Goal: Transaction & Acquisition: Purchase product/service

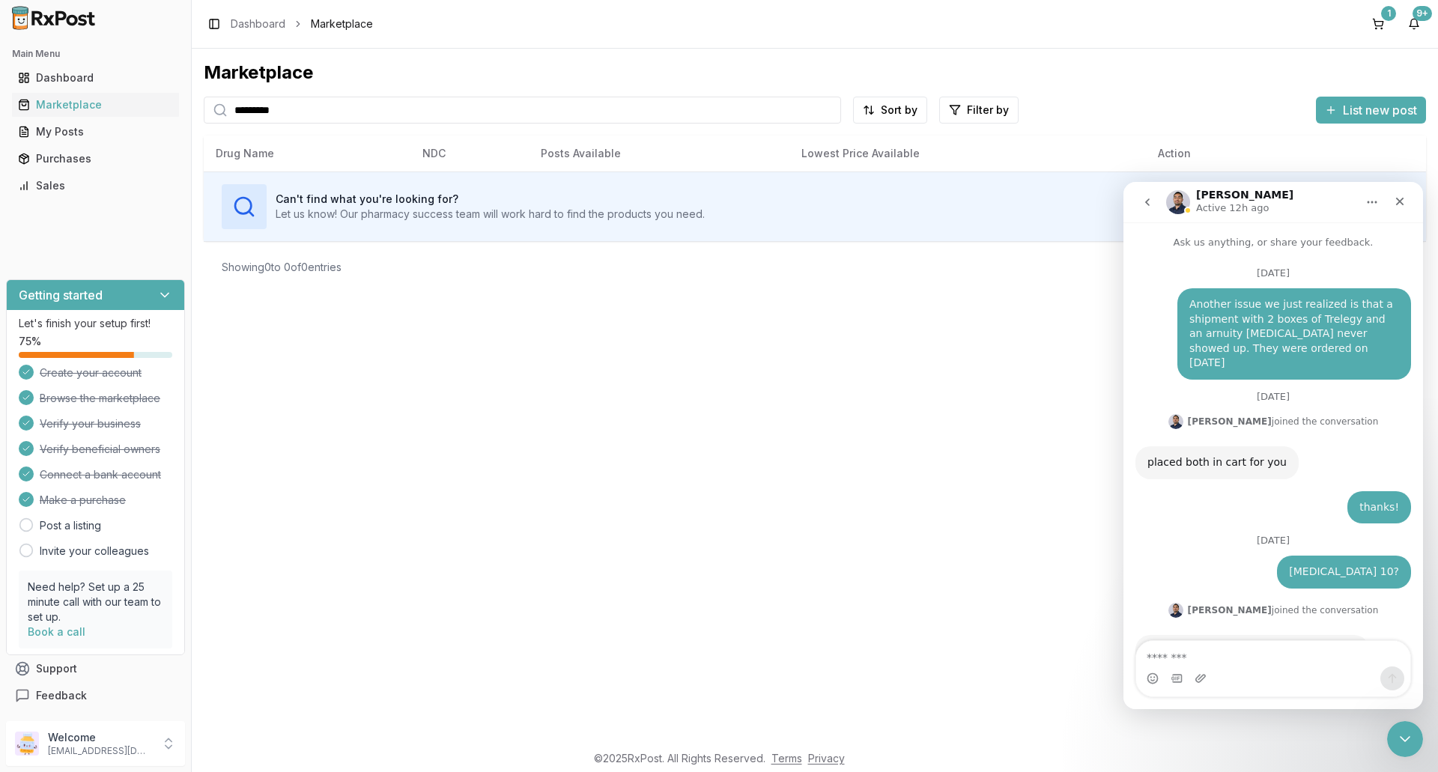
scroll to position [12040, 0]
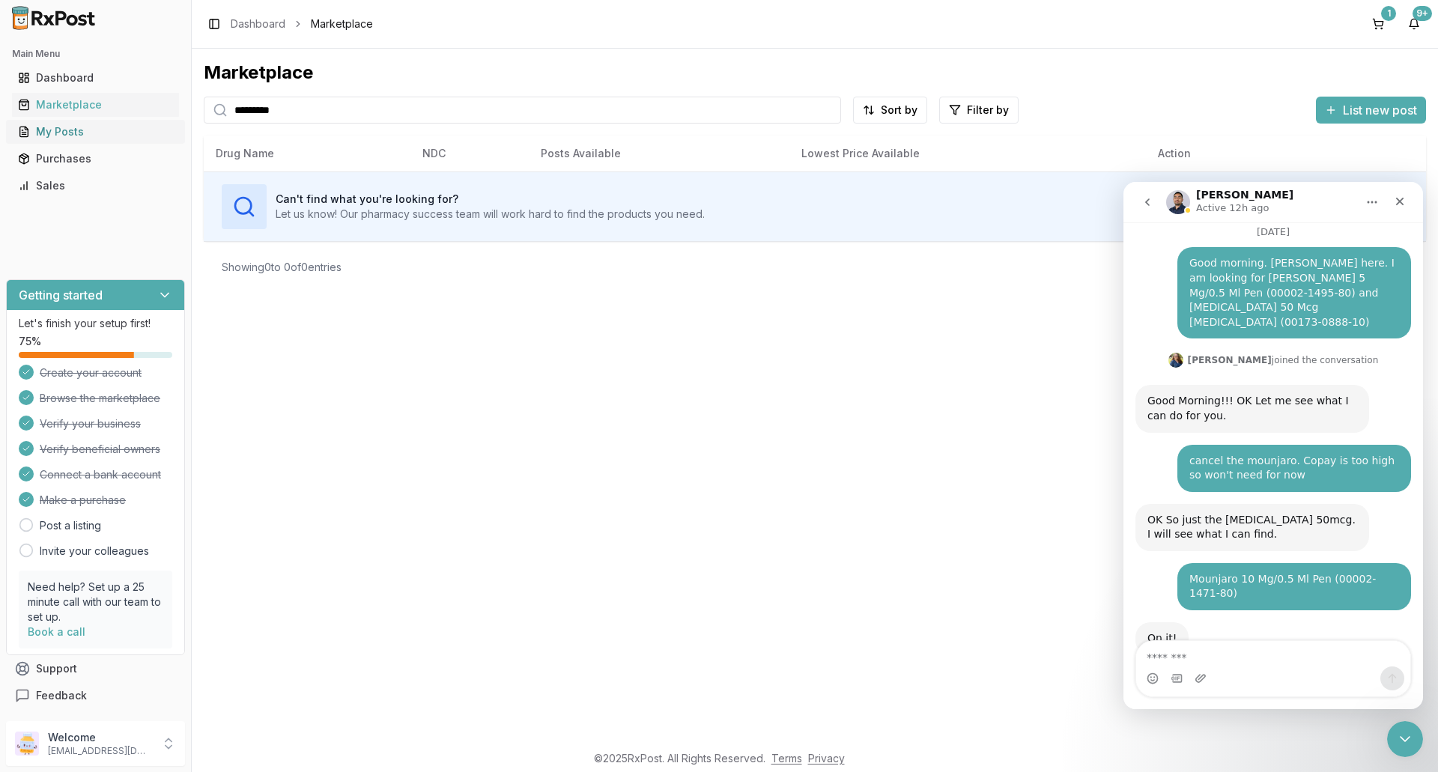
drag, startPoint x: 297, startPoint y: 118, endPoint x: 182, endPoint y: 131, distance: 116.0
click at [198, 129] on div "Marketplace ******** Sort by Filter by List new post Card Table Can't find what…" at bounding box center [815, 395] width 1246 height 693
type input "*********"
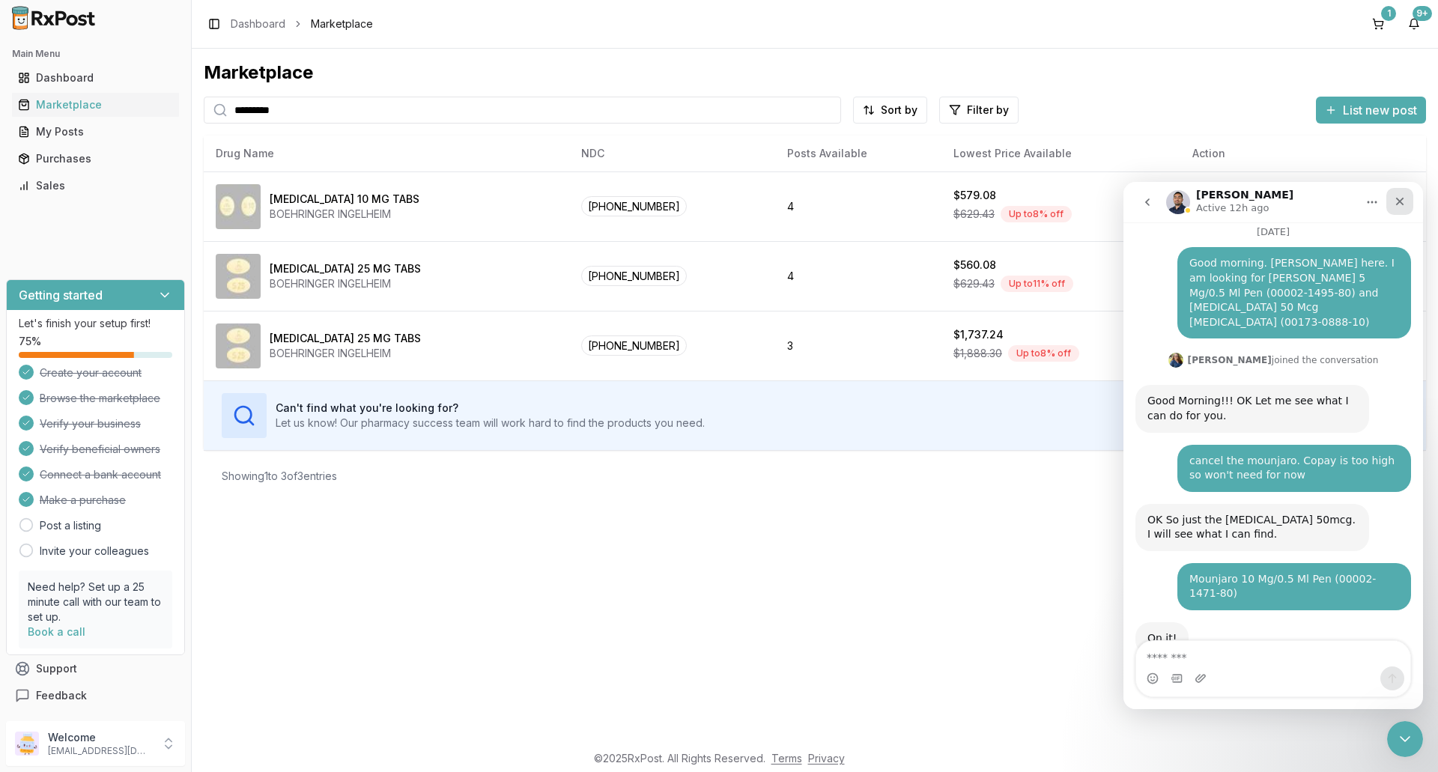
click at [1402, 196] on icon "Close" at bounding box center [1399, 201] width 12 height 12
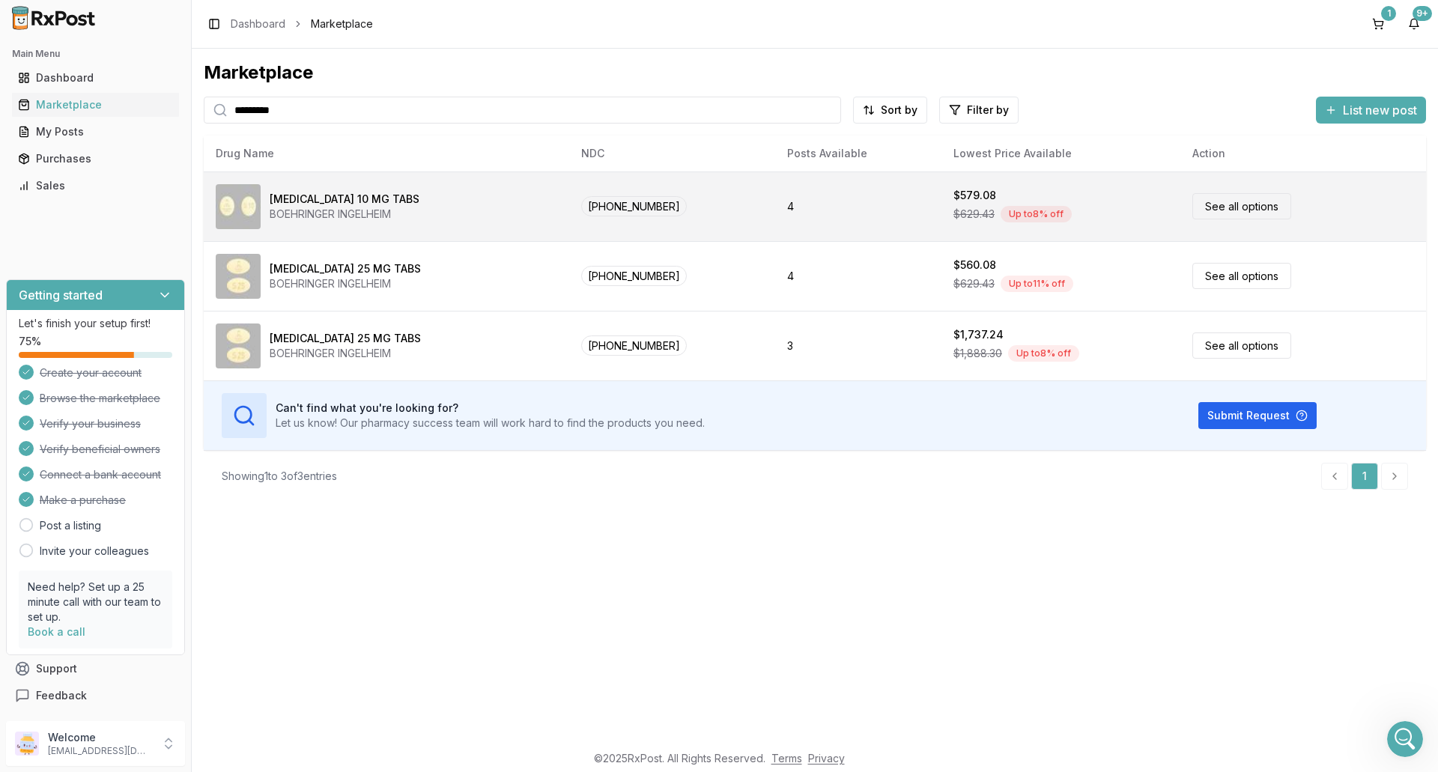
click at [1245, 211] on link "See all options" at bounding box center [1241, 206] width 99 height 26
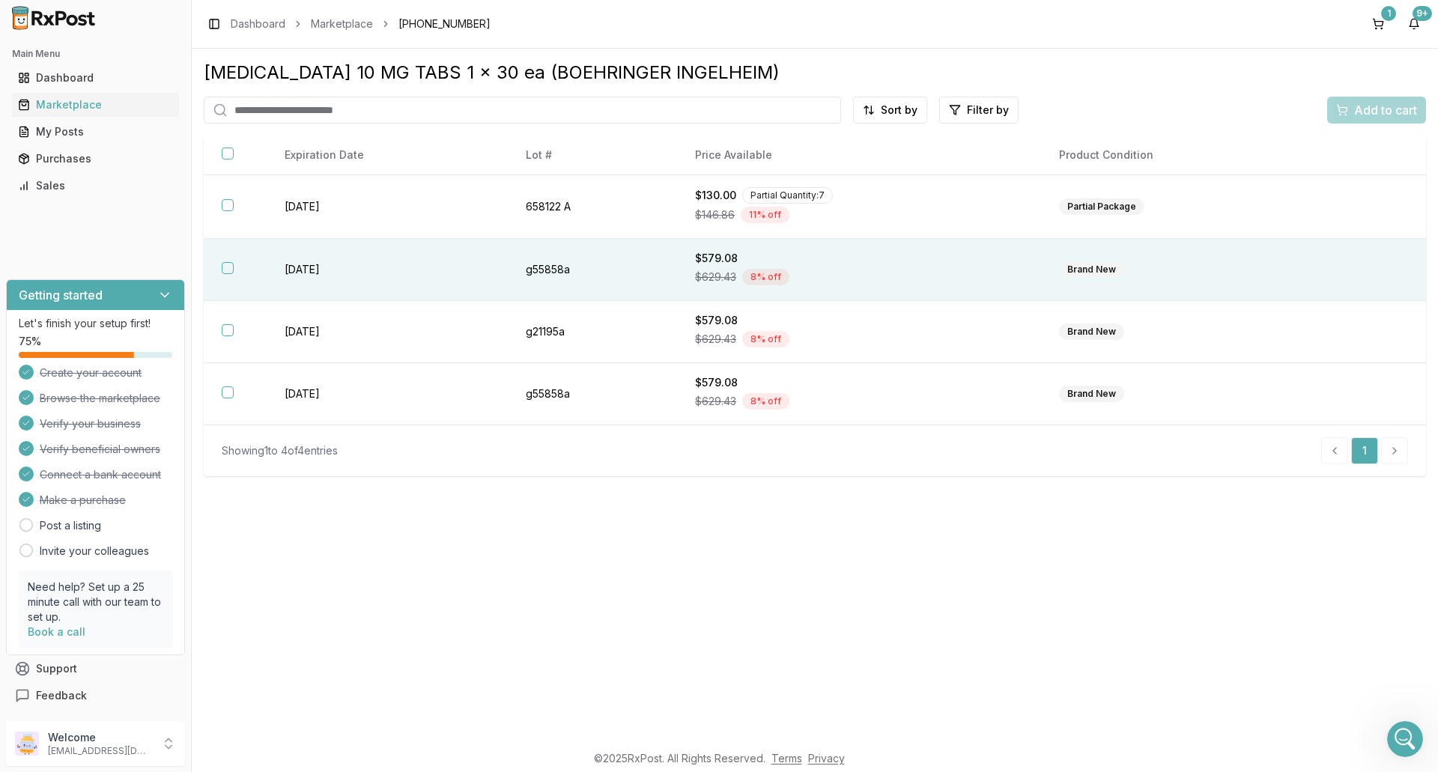
click at [228, 270] on button "button" at bounding box center [228, 268] width 12 height 12
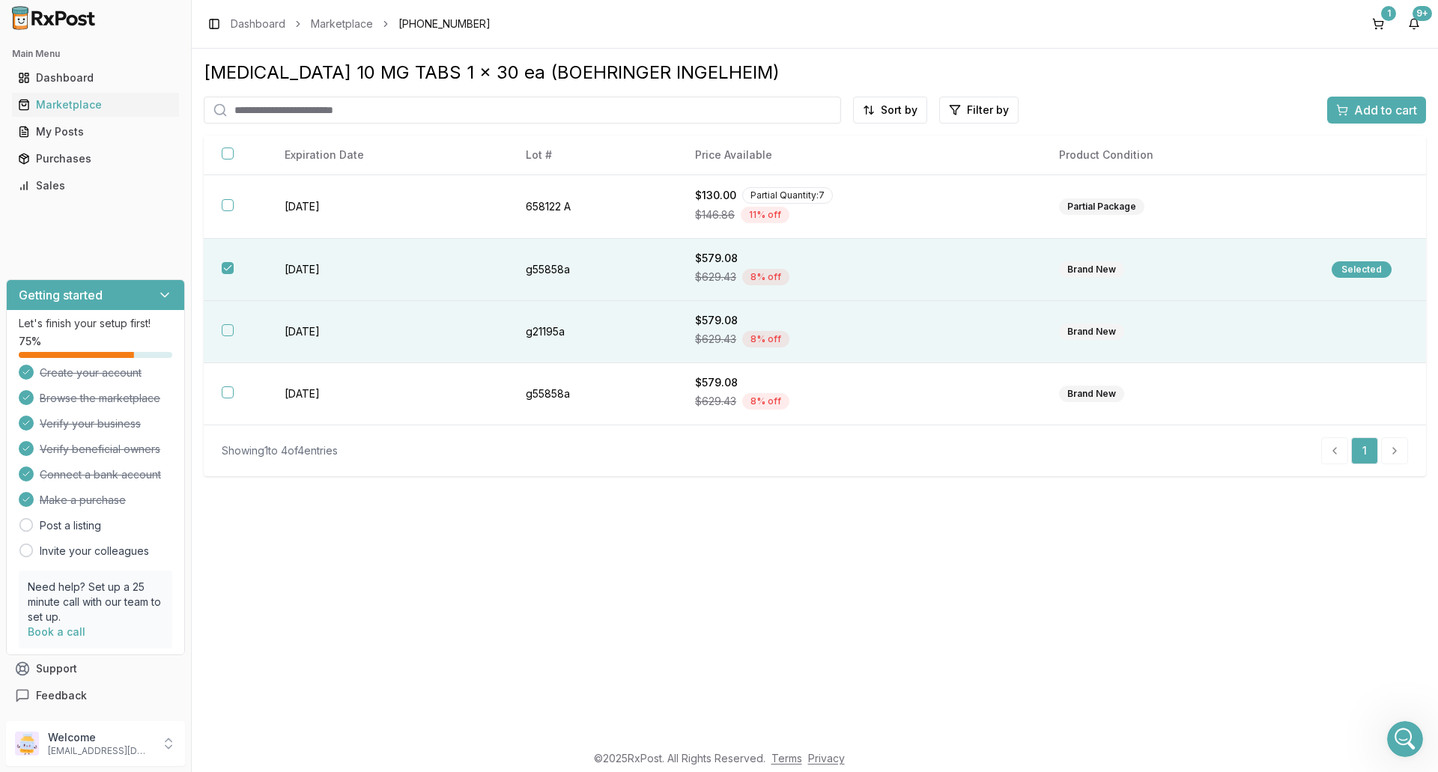
click at [225, 327] on button "button" at bounding box center [228, 330] width 12 height 12
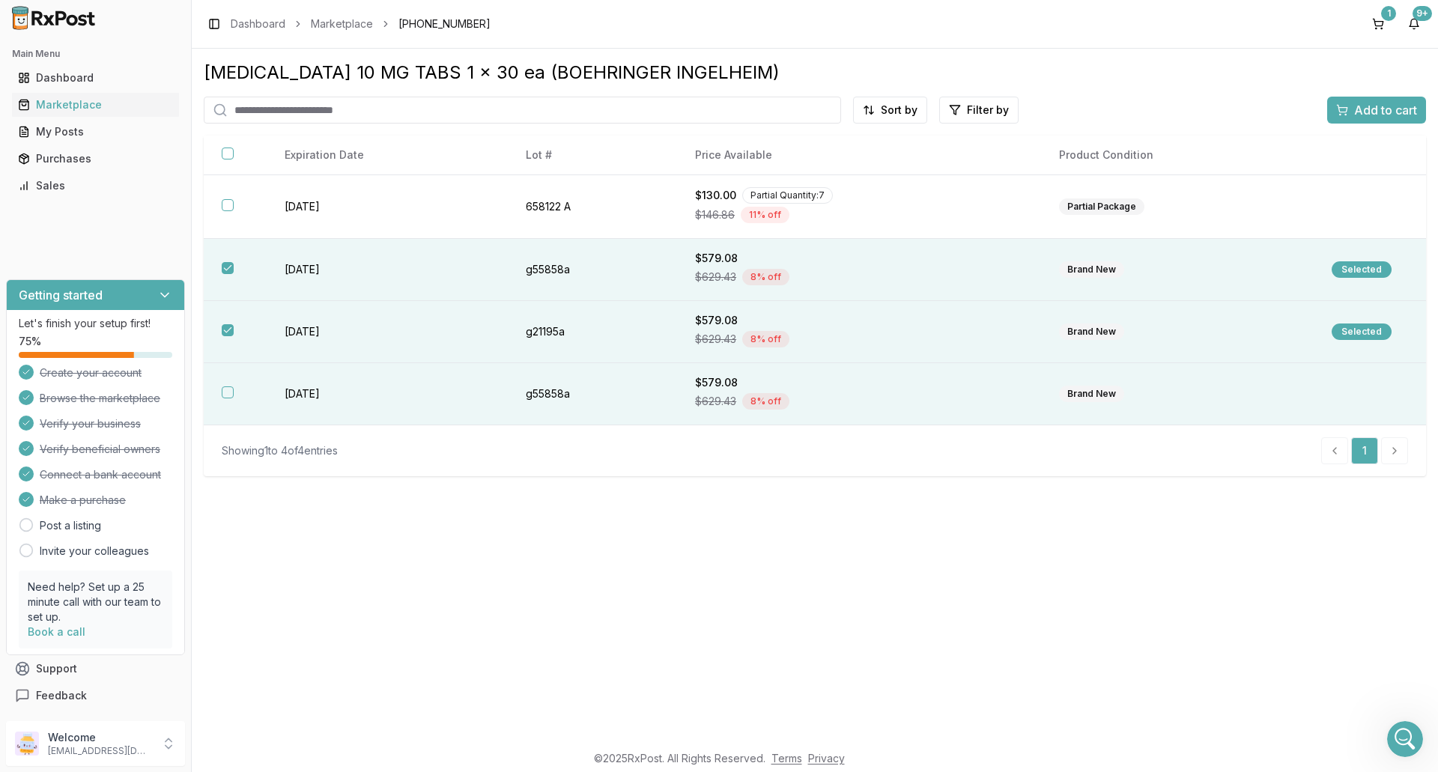
click at [231, 389] on button "button" at bounding box center [228, 392] width 12 height 12
click at [1402, 110] on span "Add to cart" at bounding box center [1385, 110] width 63 height 18
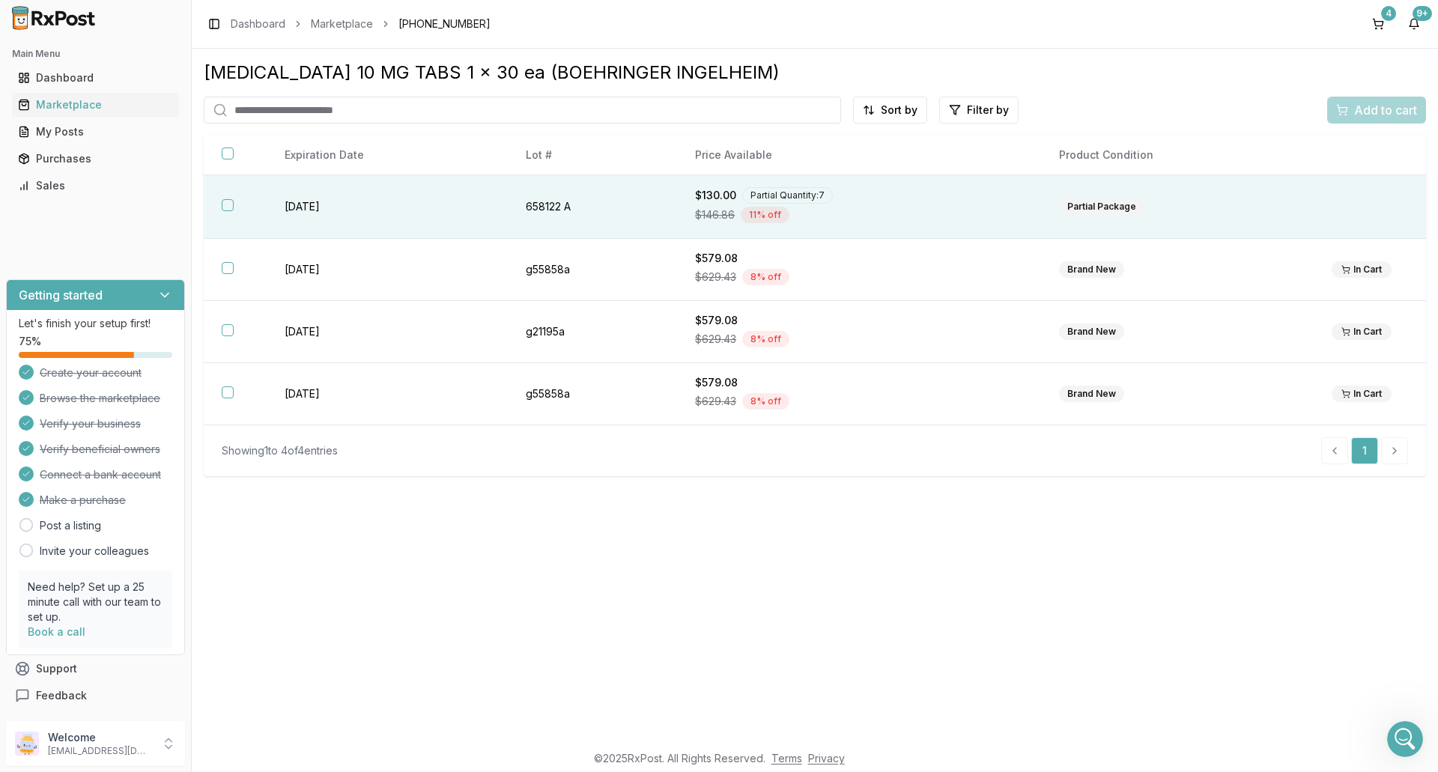
click at [227, 204] on button "button" at bounding box center [228, 205] width 12 height 12
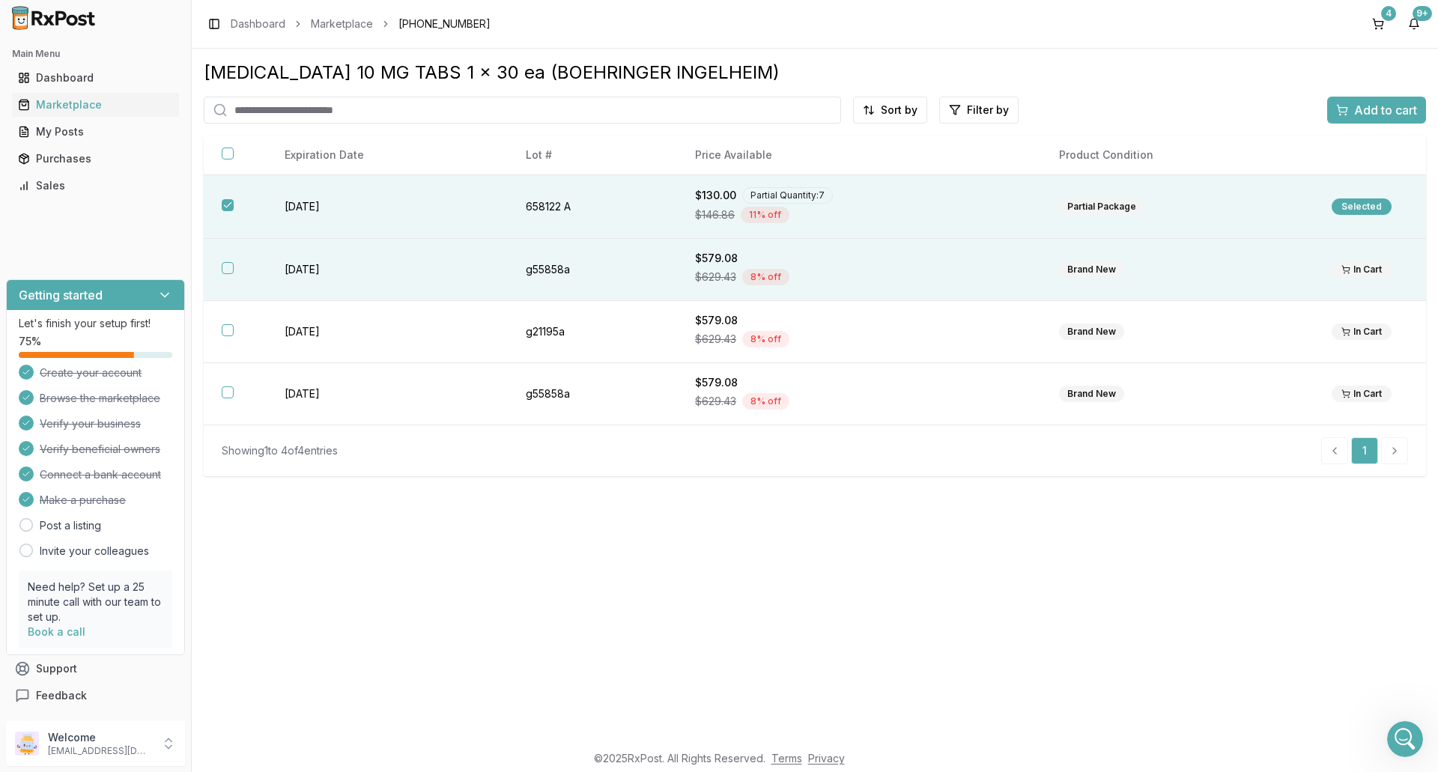
click at [227, 270] on button "button" at bounding box center [228, 268] width 12 height 12
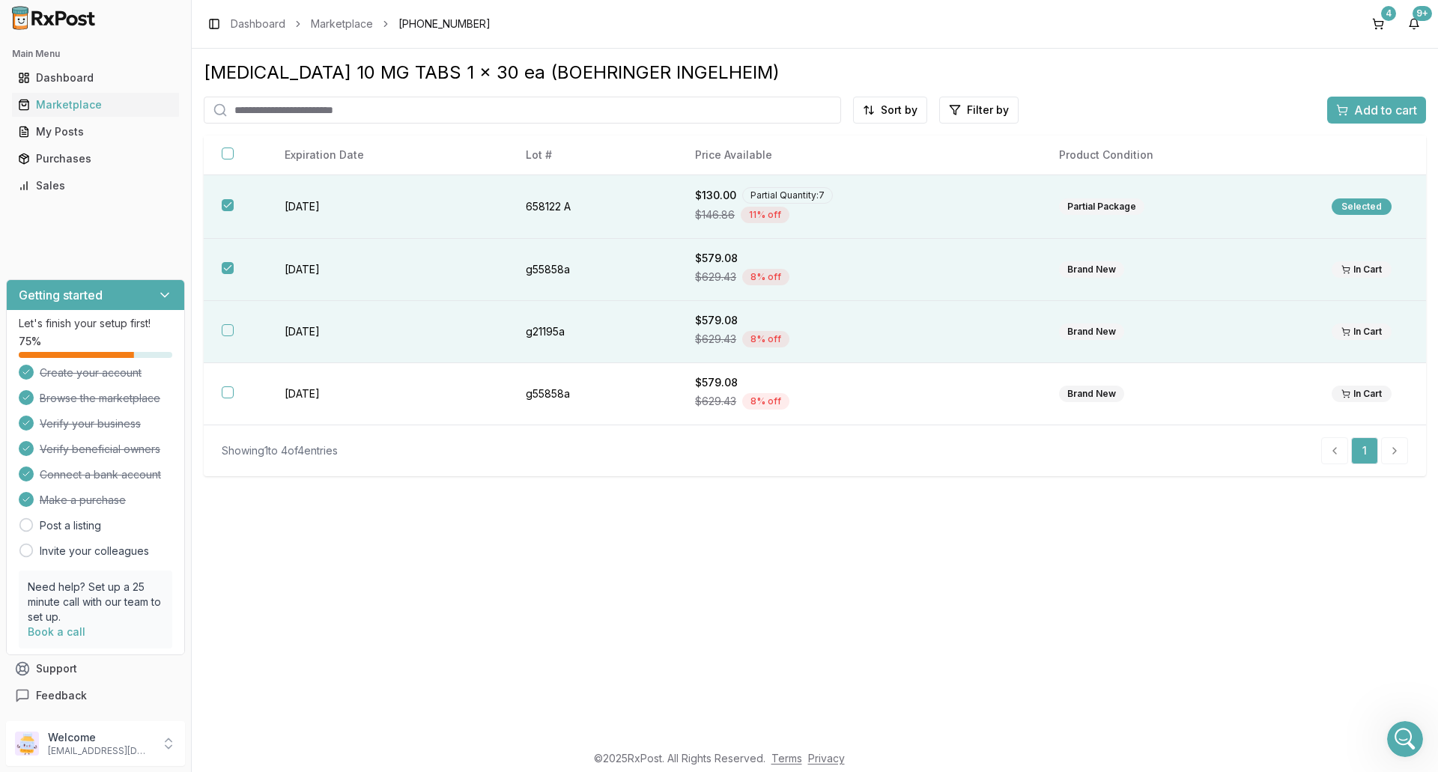
drag, startPoint x: 228, startPoint y: 332, endPoint x: 228, endPoint y: 357, distance: 24.7
click at [228, 333] on button "button" at bounding box center [228, 330] width 12 height 12
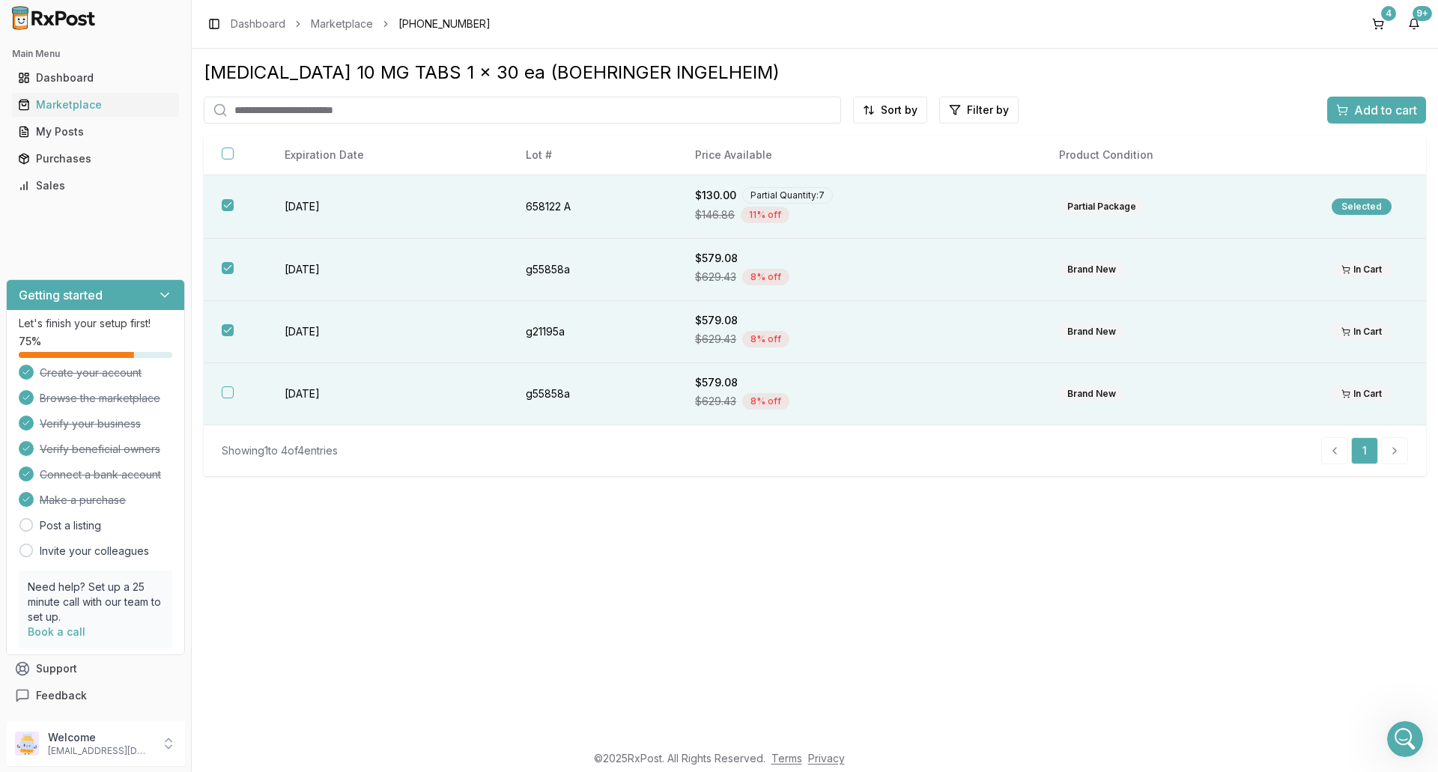
drag, startPoint x: 227, startPoint y: 394, endPoint x: 248, endPoint y: 398, distance: 21.4
click at [226, 395] on button "button" at bounding box center [228, 392] width 12 height 12
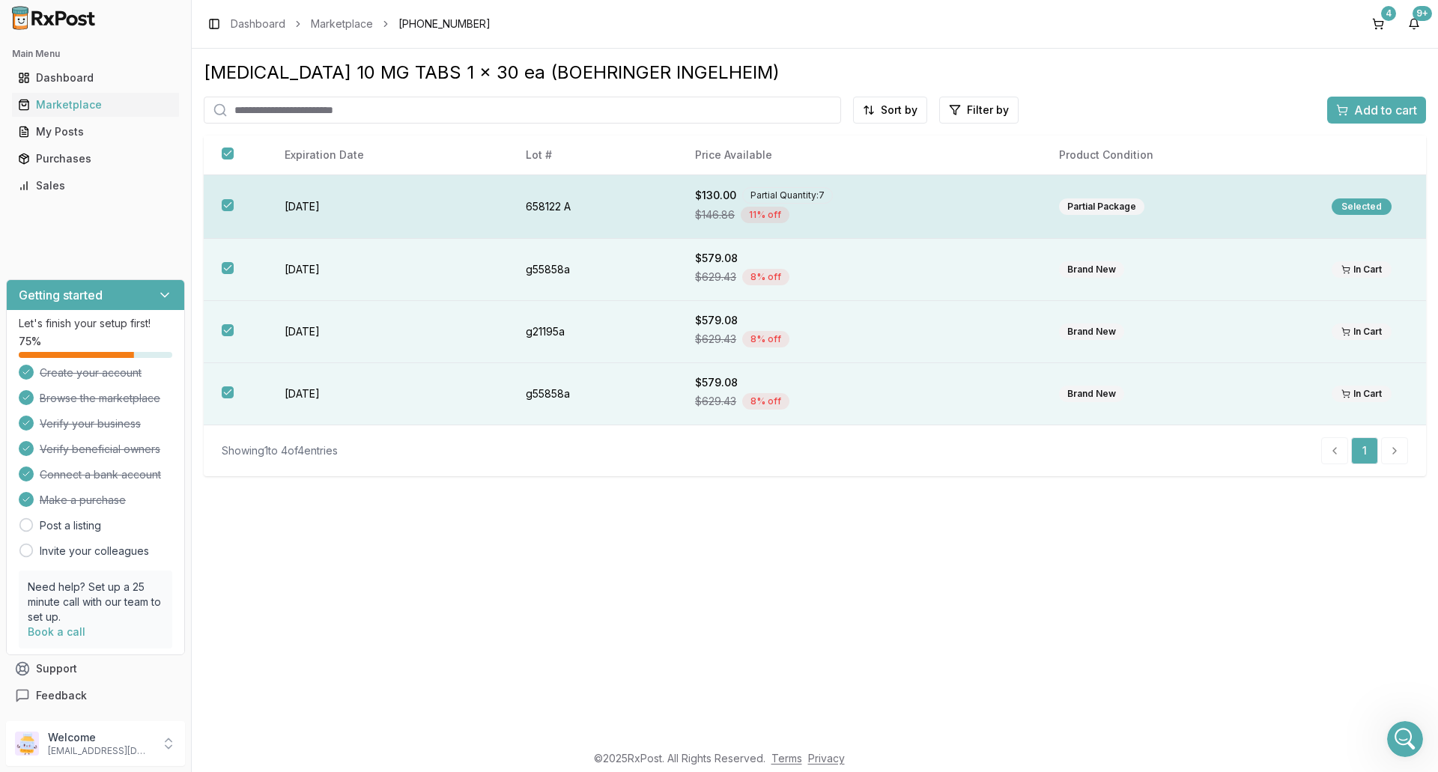
click at [232, 202] on button "button" at bounding box center [228, 205] width 12 height 12
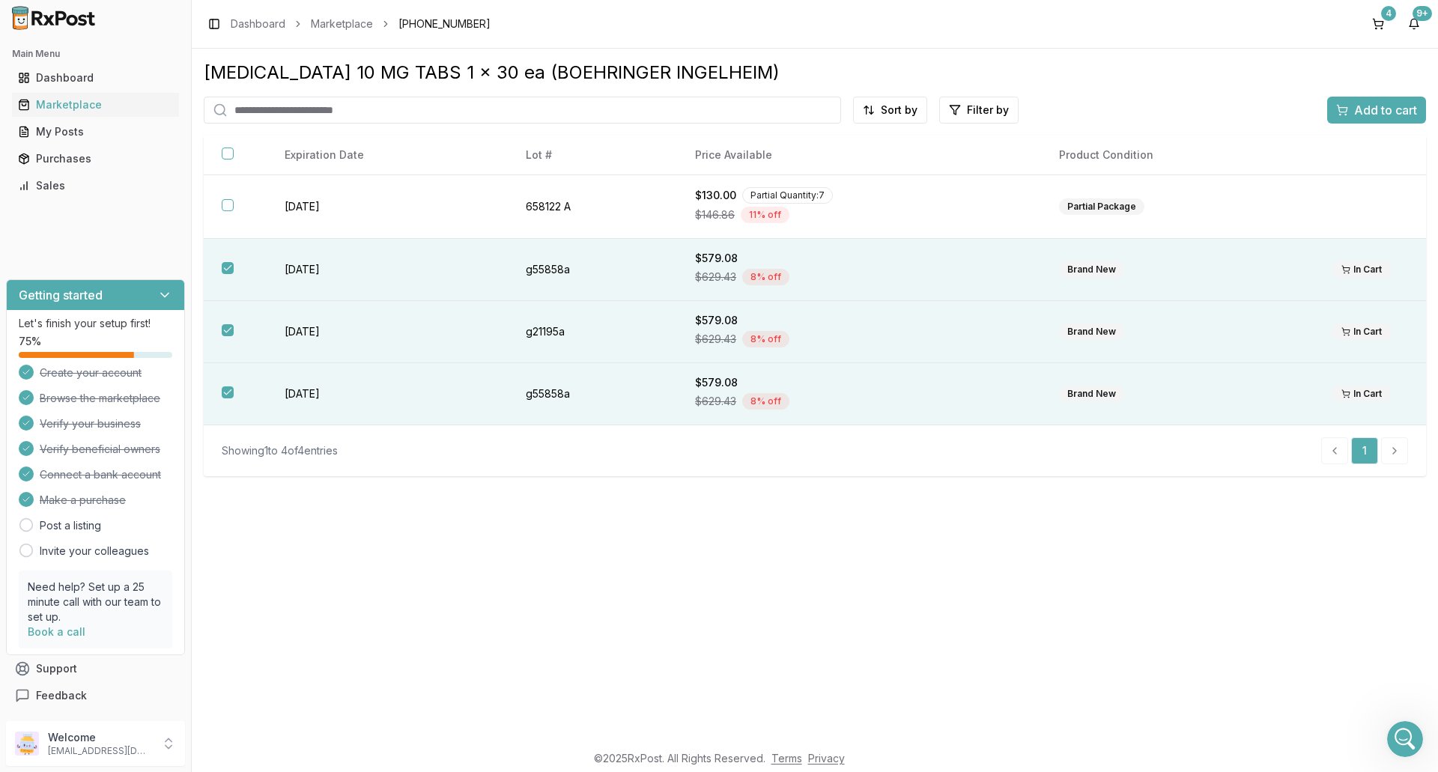
click at [1373, 113] on span "Add to cart" at bounding box center [1385, 110] width 63 height 18
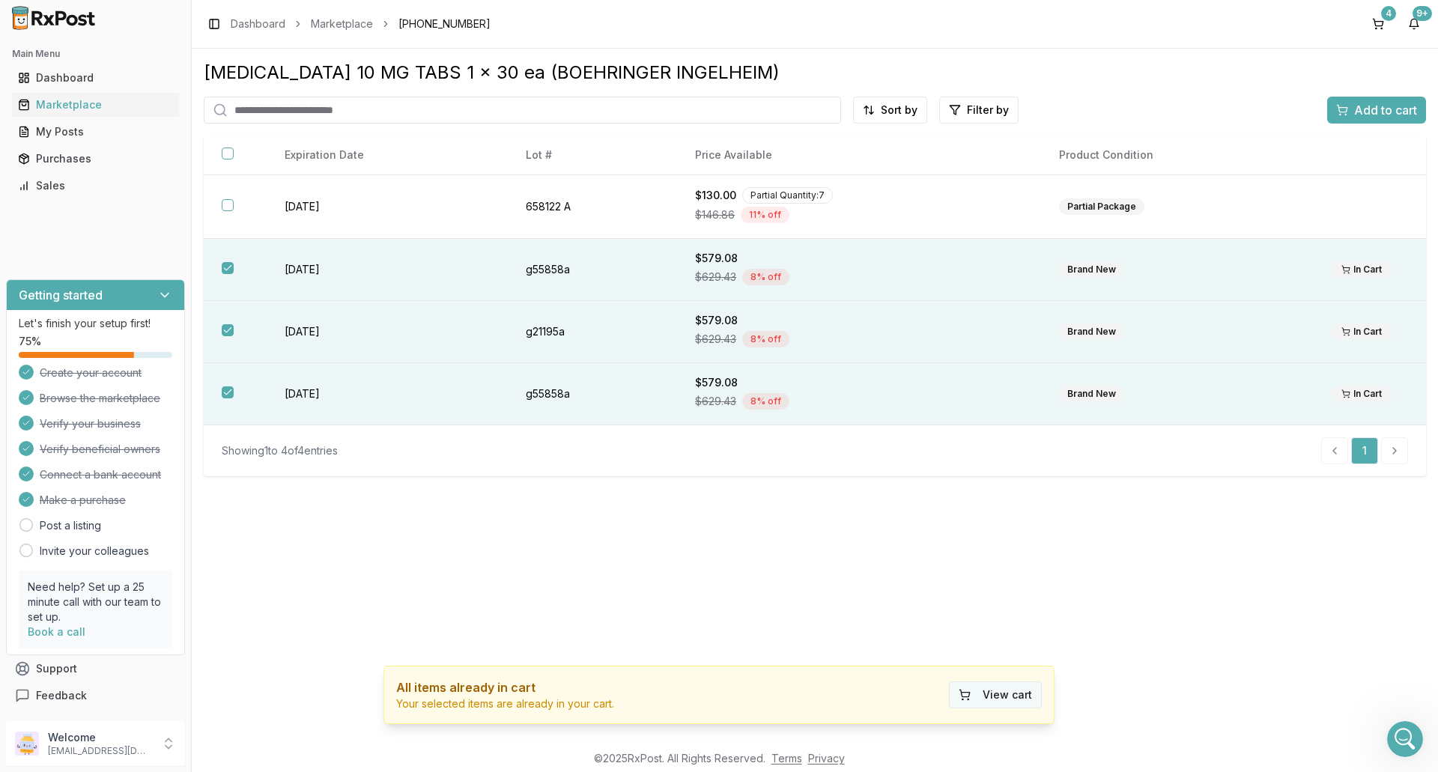
click at [991, 699] on button "View cart" at bounding box center [995, 694] width 93 height 27
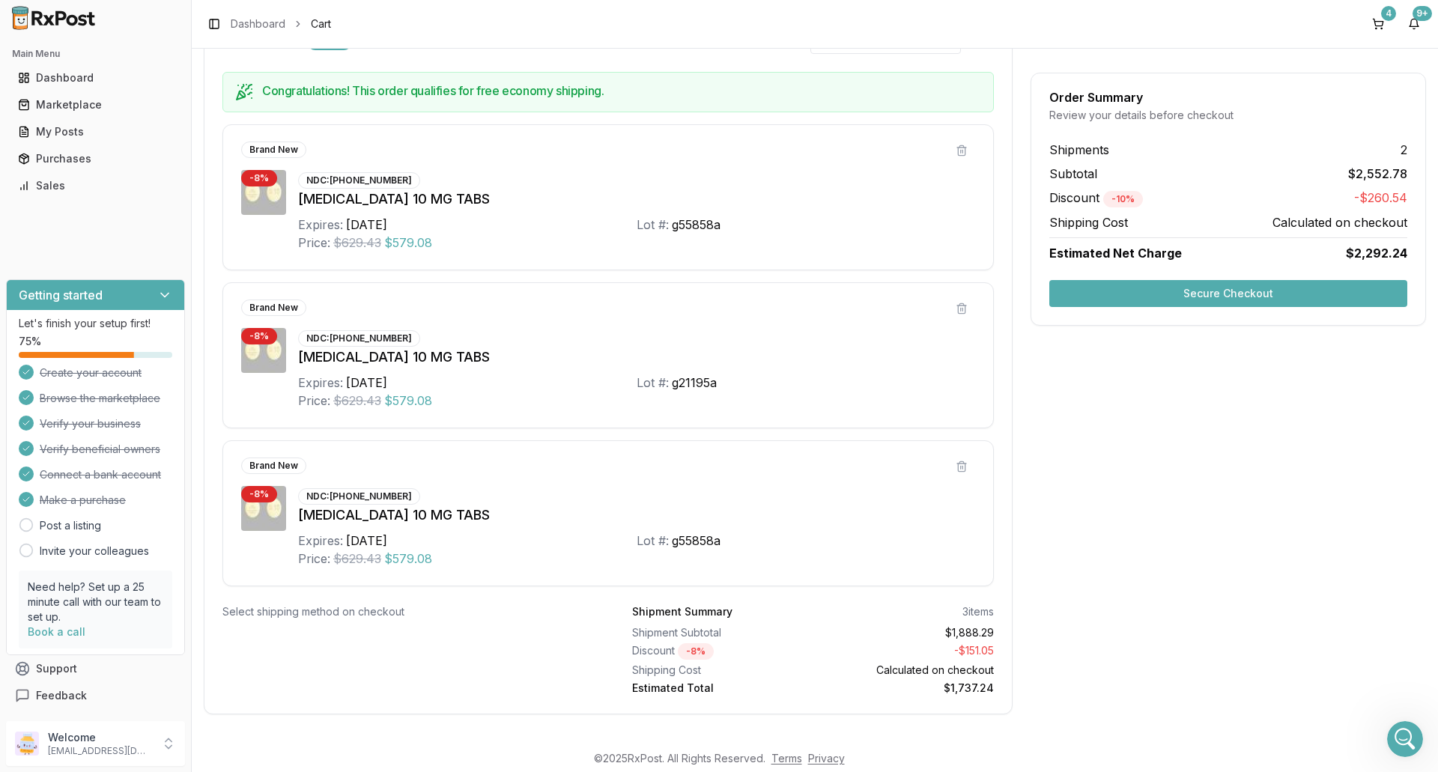
scroll to position [693, 0]
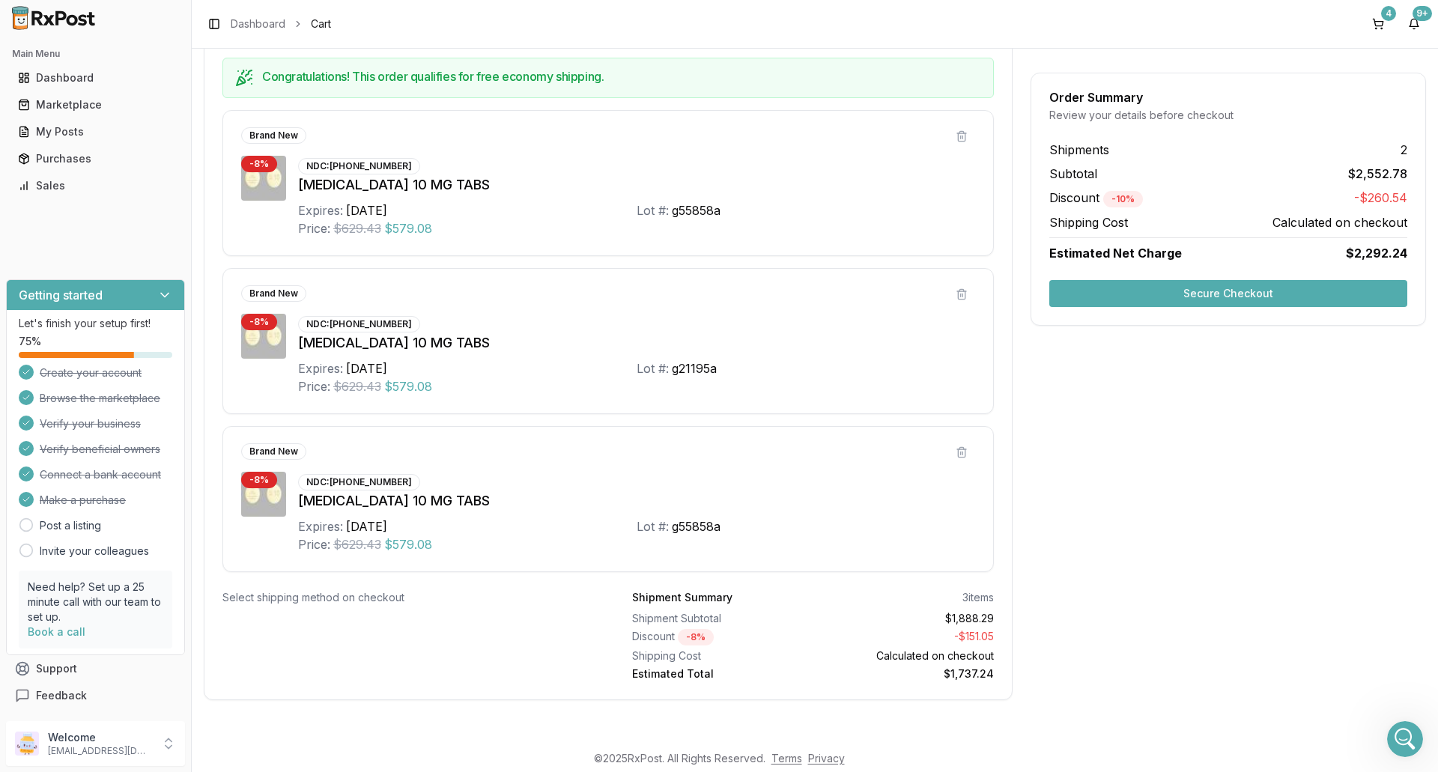
click at [1316, 501] on div "Order Summary Review your details before checkout Shipments 2 Subtotal $2,552.7…" at bounding box center [1227, 153] width 395 height 1129
click at [1216, 296] on button "Secure Checkout" at bounding box center [1228, 293] width 358 height 27
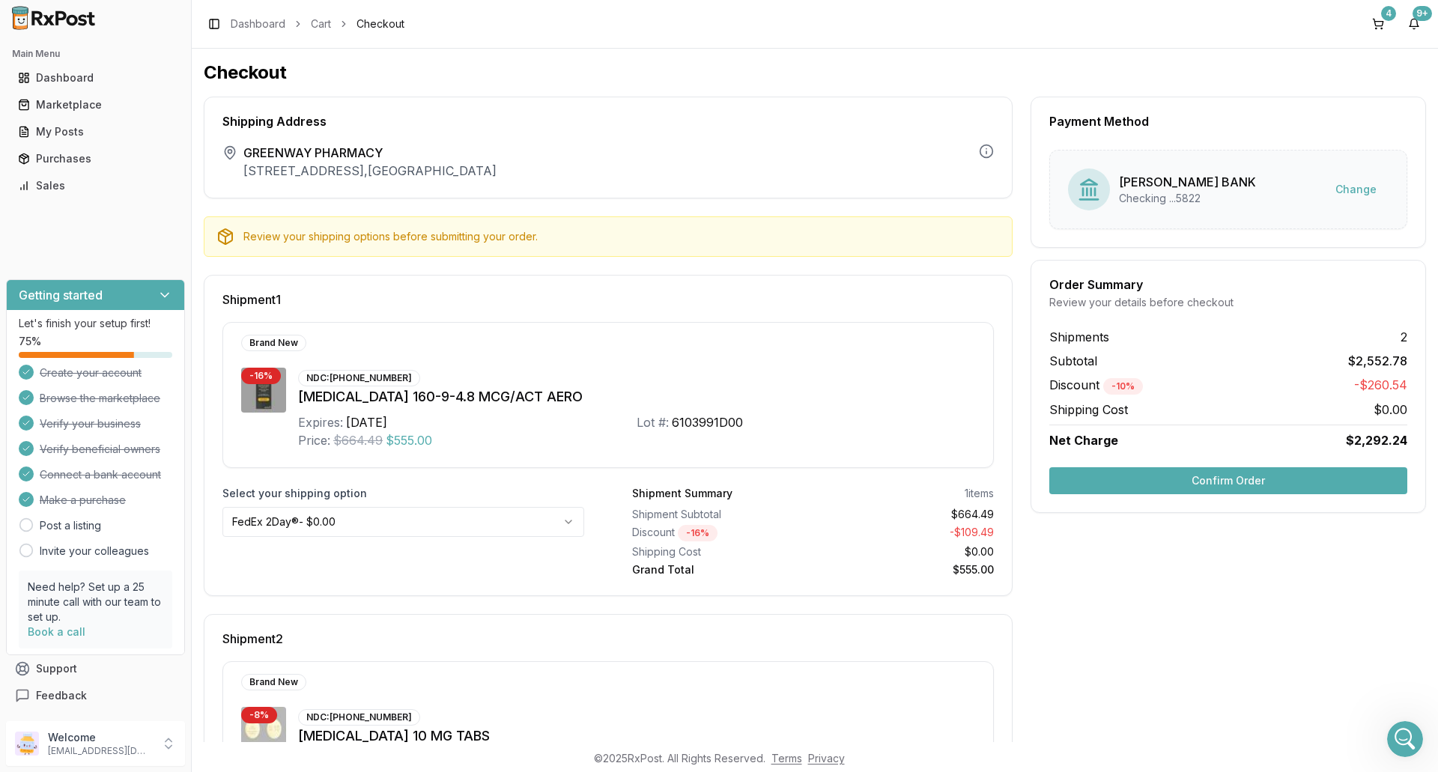
click at [1241, 481] on button "Confirm Order" at bounding box center [1228, 480] width 358 height 27
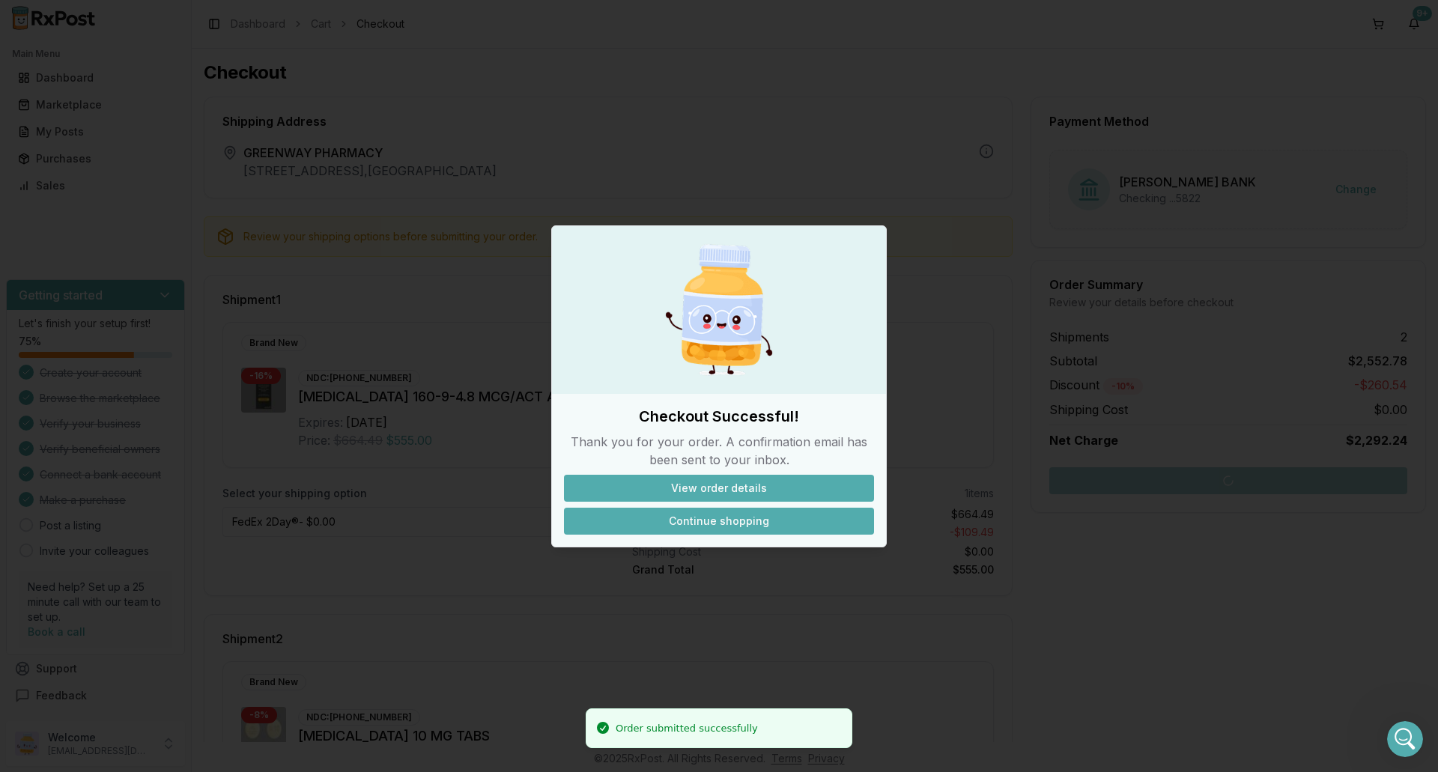
click at [728, 524] on button "Continue shopping" at bounding box center [719, 521] width 310 height 27
